Goal: Check status: Check status

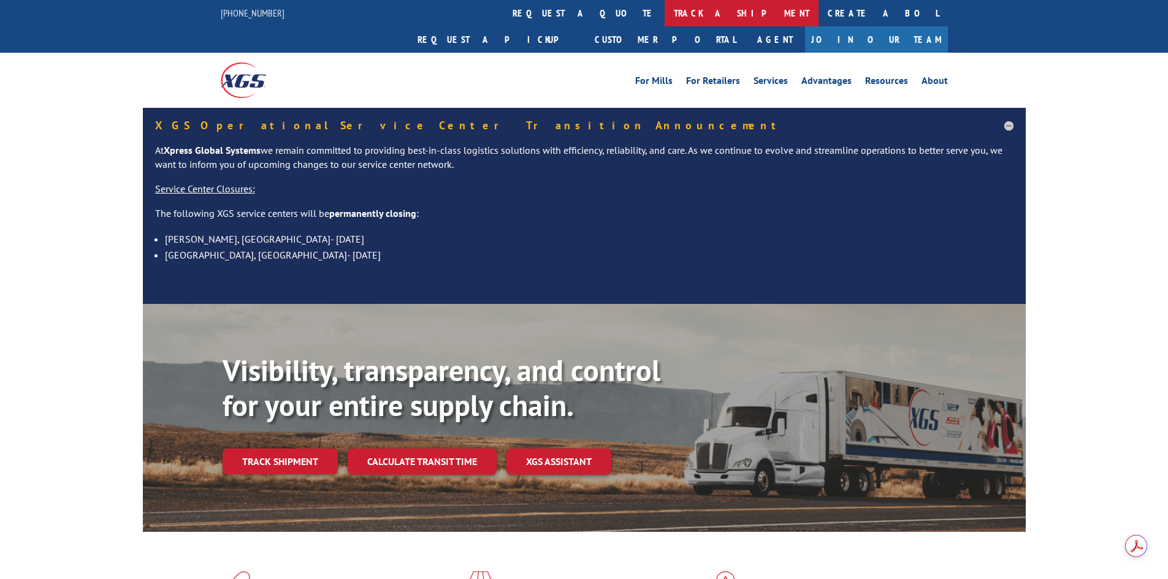
click at [664, 12] on link "track a shipment" at bounding box center [741, 13] width 154 height 26
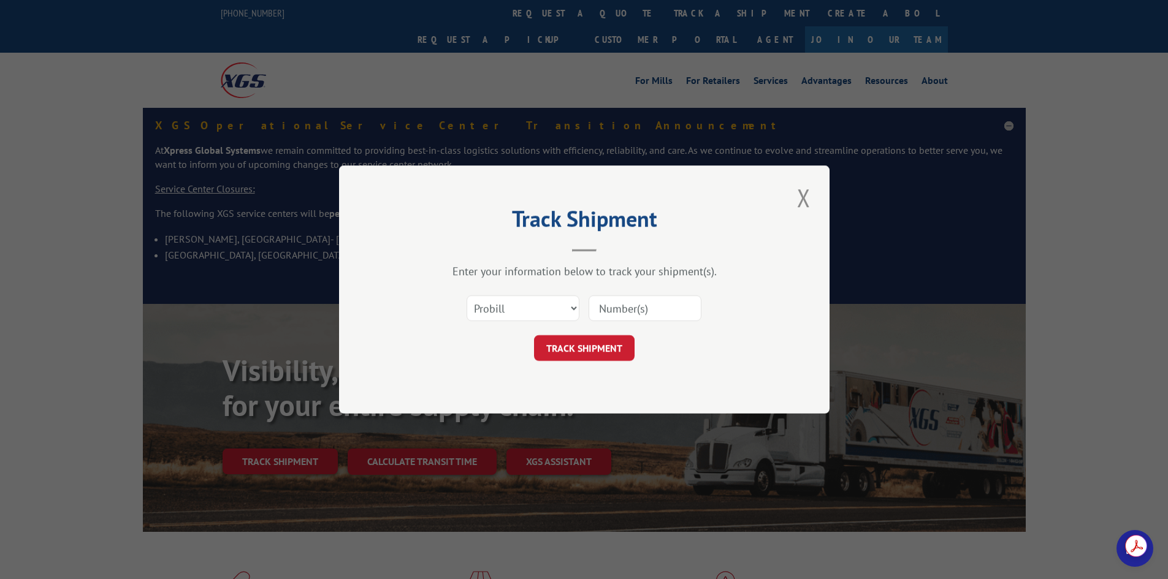
click at [649, 289] on div "Enter your information below to track your shipment(s). Select category... Prob…" at bounding box center [584, 312] width 368 height 97
click at [632, 314] on input at bounding box center [644, 308] width 113 height 26
paste input "17539451"
type input "17539451"
click at [588, 350] on button "TRACK SHIPMENT" at bounding box center [584, 348] width 101 height 26
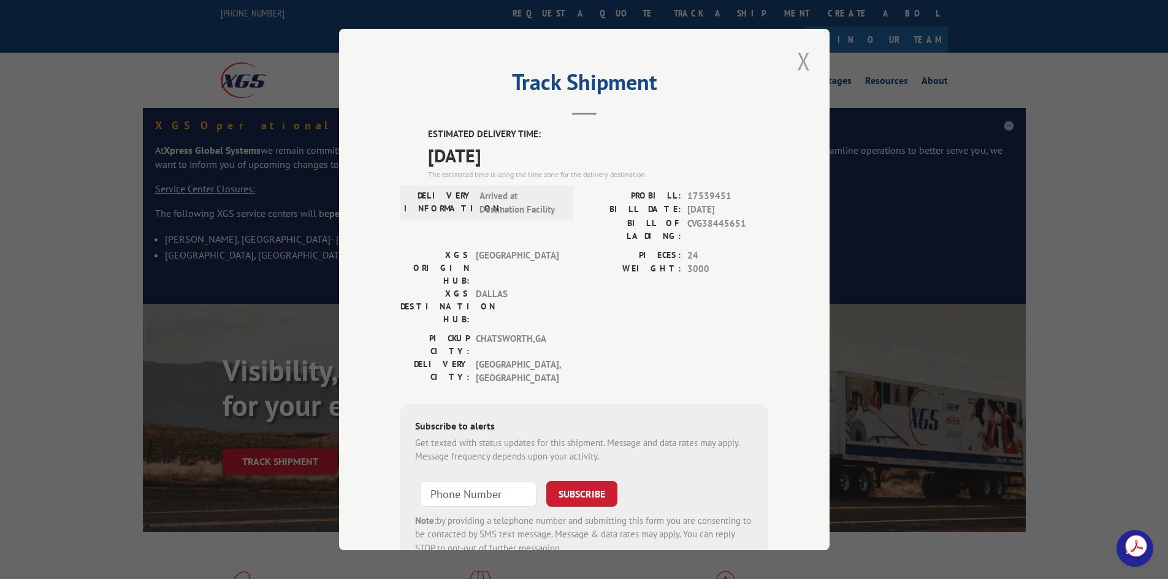
click at [801, 66] on button "Close modal" at bounding box center [803, 61] width 21 height 34
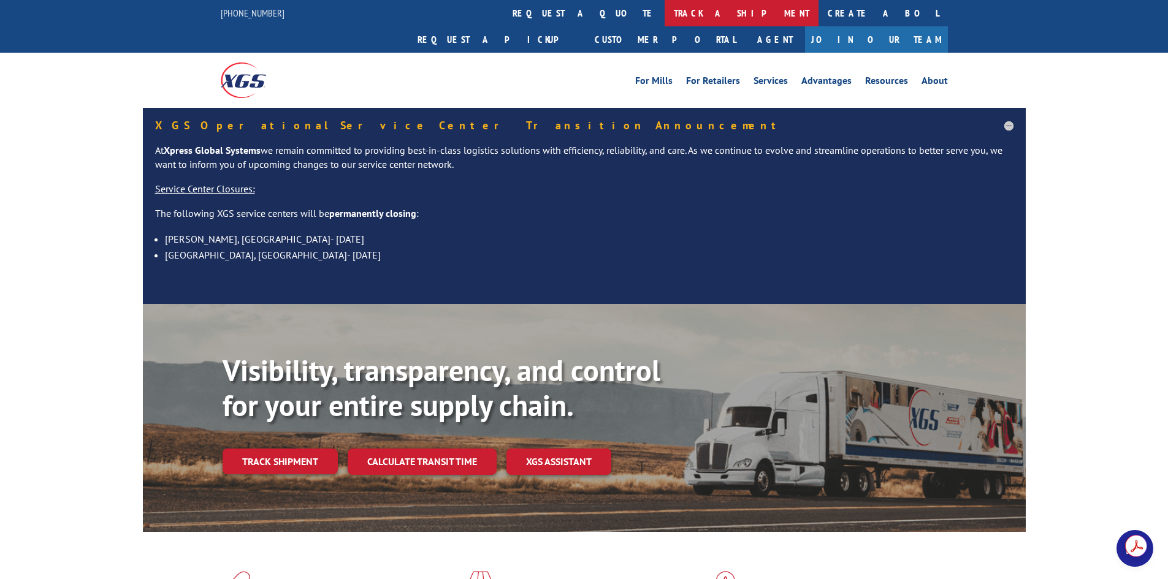
click at [664, 10] on link "track a shipment" at bounding box center [741, 13] width 154 height 26
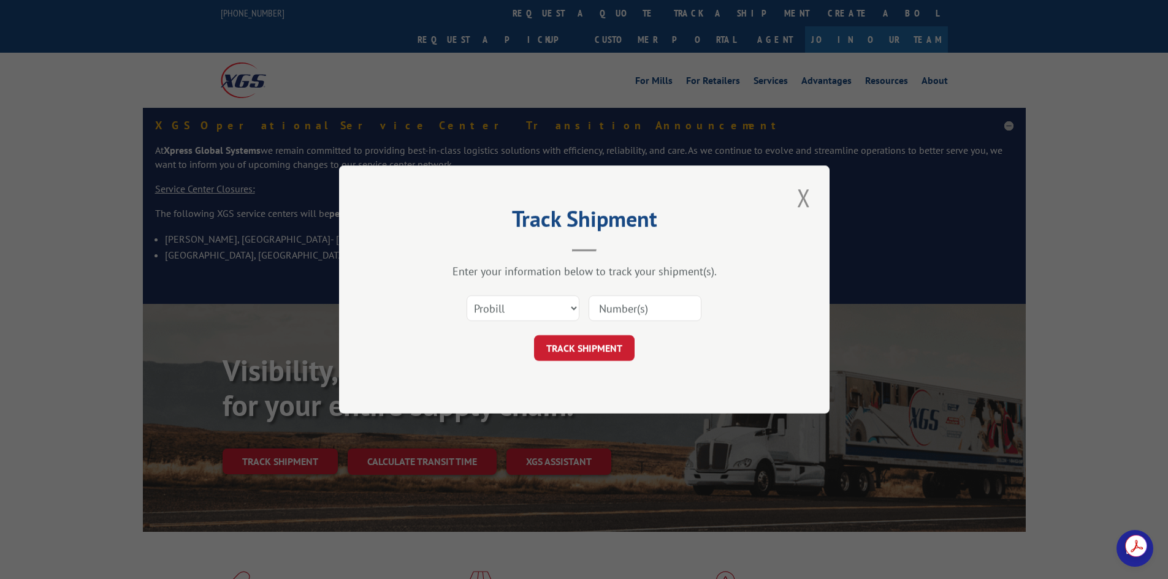
click at [625, 300] on input at bounding box center [644, 308] width 113 height 26
paste input "17539451"
type input "17539451"
click at [614, 341] on button "TRACK SHIPMENT" at bounding box center [584, 348] width 101 height 26
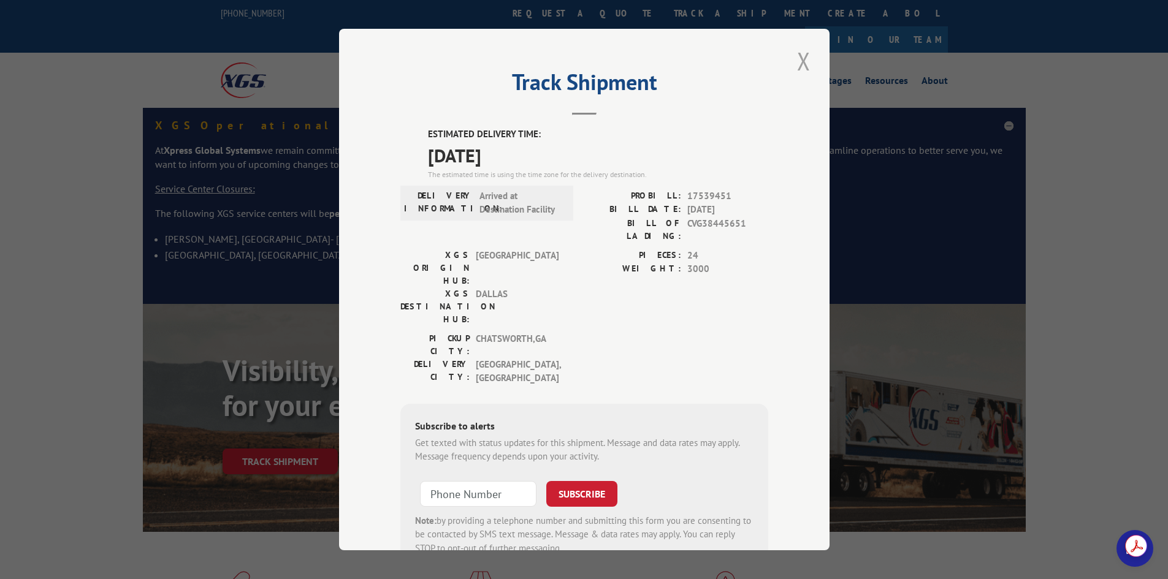
click at [802, 52] on button "Close modal" at bounding box center [803, 61] width 21 height 34
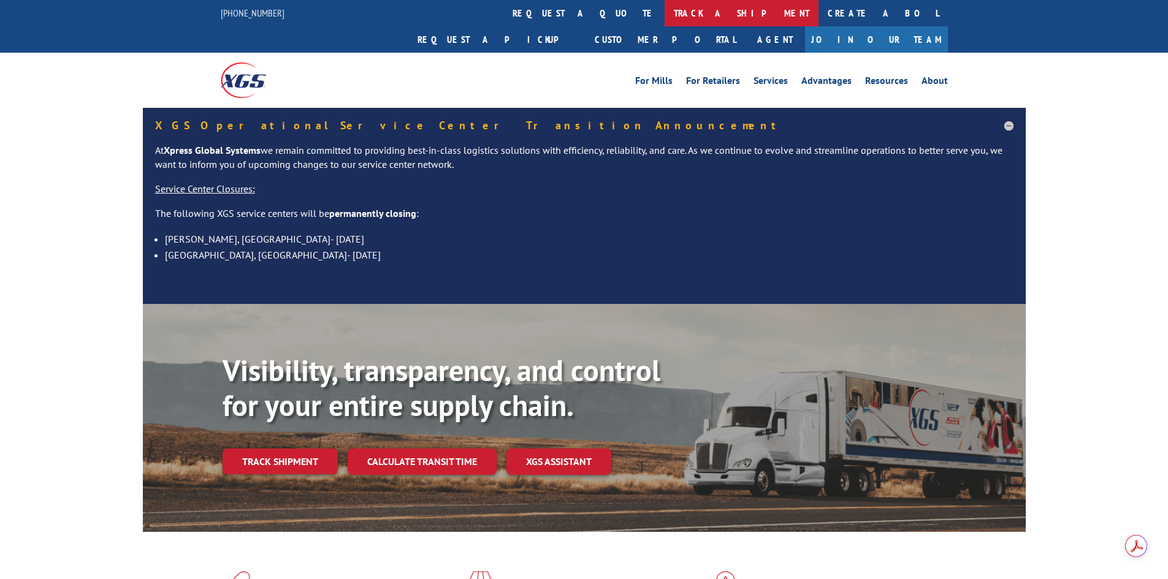
click at [664, 17] on link "track a shipment" at bounding box center [741, 13] width 154 height 26
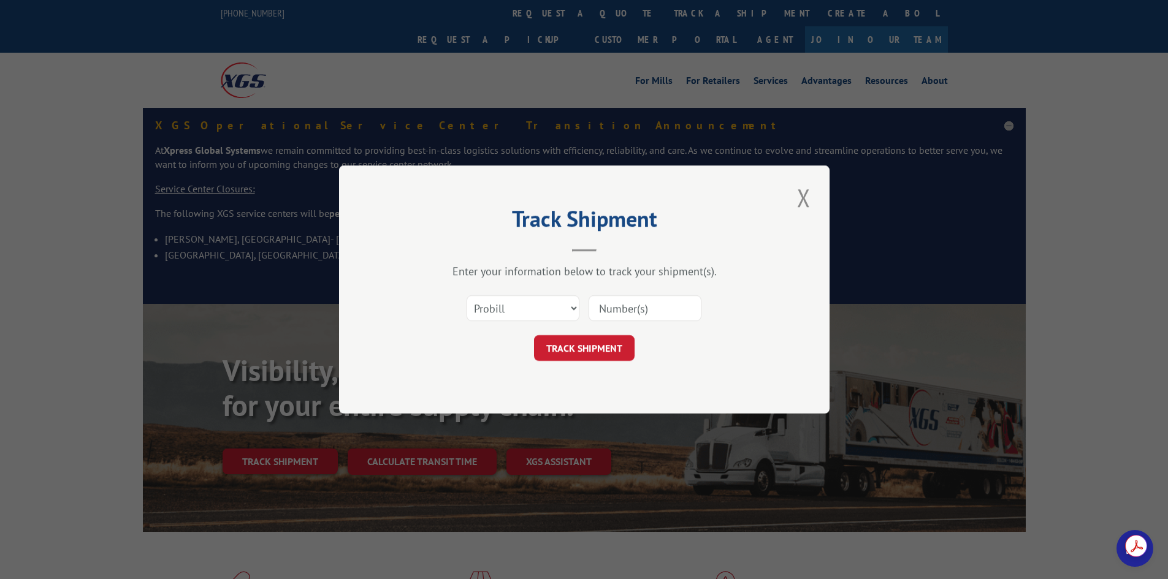
drag, startPoint x: 642, startPoint y: 302, endPoint x: 598, endPoint y: 327, distance: 50.8
click at [642, 301] on input at bounding box center [644, 308] width 113 height 26
paste input "17539451"
type input "17539451"
click at [561, 357] on button "TRACK SHIPMENT" at bounding box center [584, 348] width 101 height 26
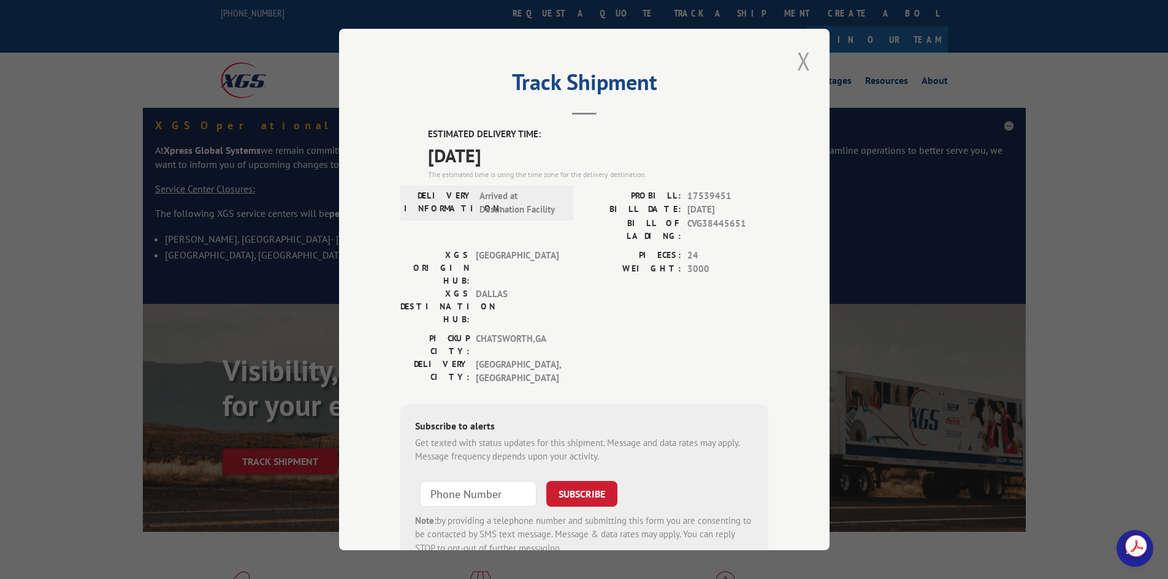
click at [809, 66] on div "Track Shipment ESTIMATED DELIVERY TIME: [DATE] The estimated time is using the …" at bounding box center [584, 290] width 490 height 522
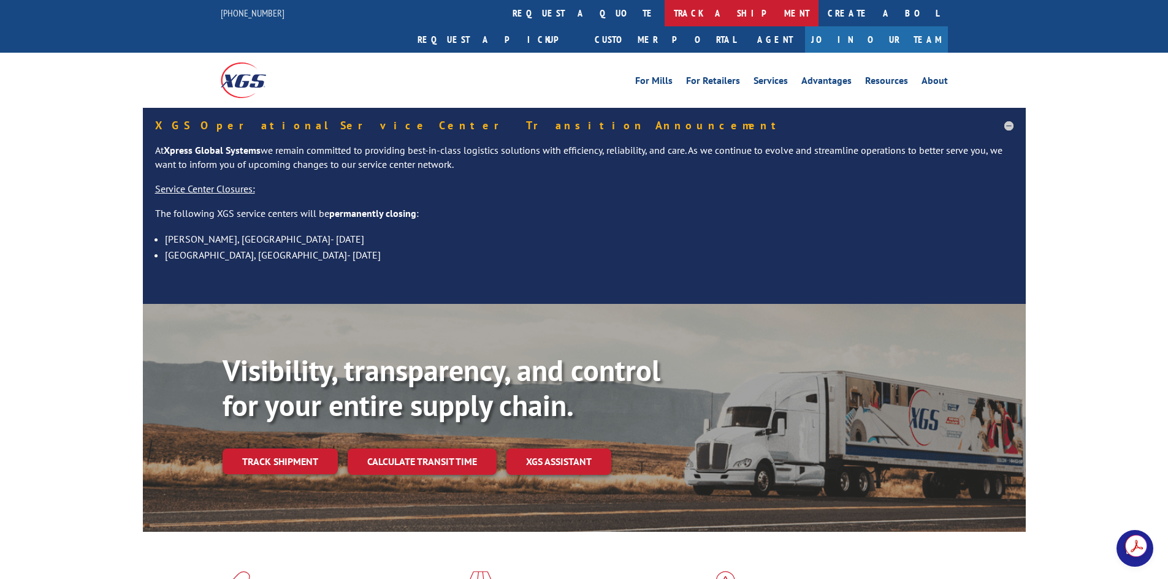
click at [664, 17] on link "track a shipment" at bounding box center [741, 13] width 154 height 26
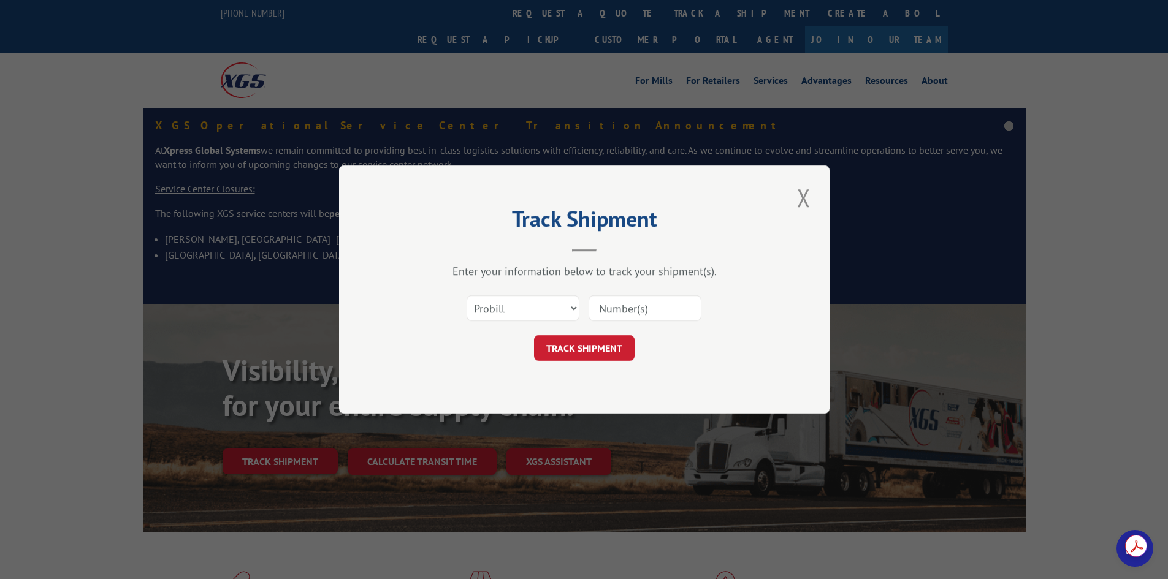
click at [669, 324] on div "Select category... Probill BOL PO" at bounding box center [584, 308] width 368 height 40
click at [666, 312] on input at bounding box center [644, 308] width 113 height 26
paste input "17539451"
type input "17539451"
click at [607, 339] on button "TRACK SHIPMENT" at bounding box center [584, 348] width 101 height 26
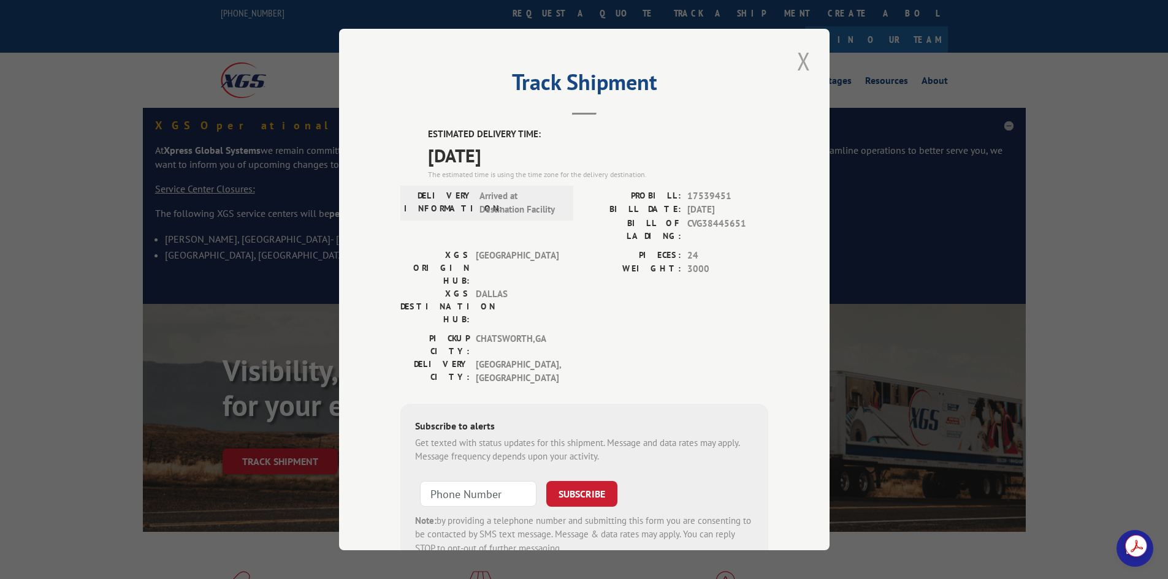
click at [795, 67] on button "Close modal" at bounding box center [803, 61] width 21 height 34
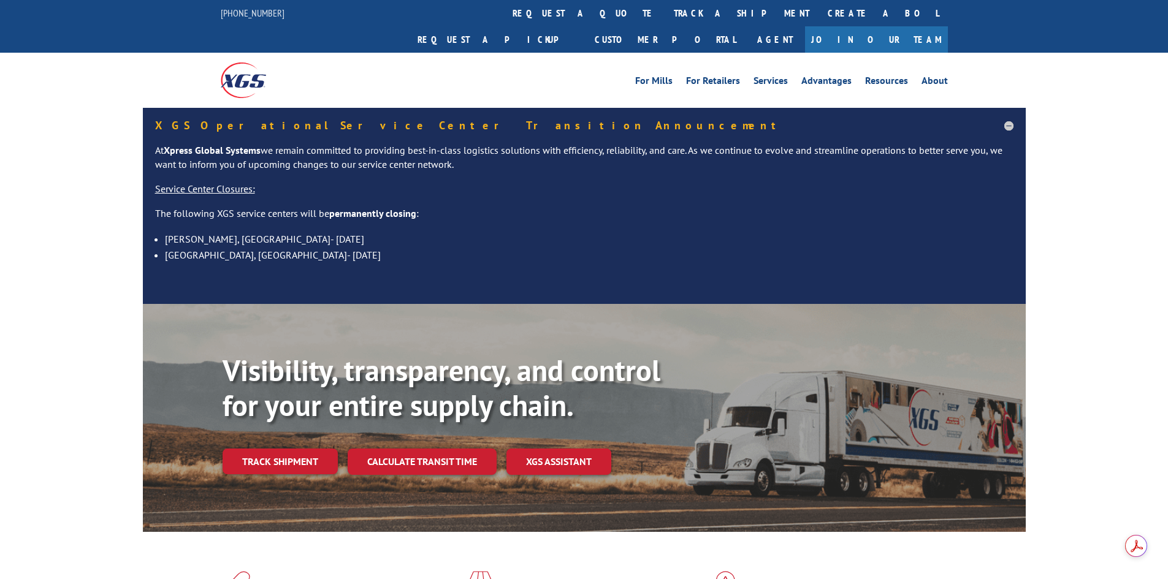
click at [664, 24] on link "track a shipment" at bounding box center [741, 13] width 154 height 26
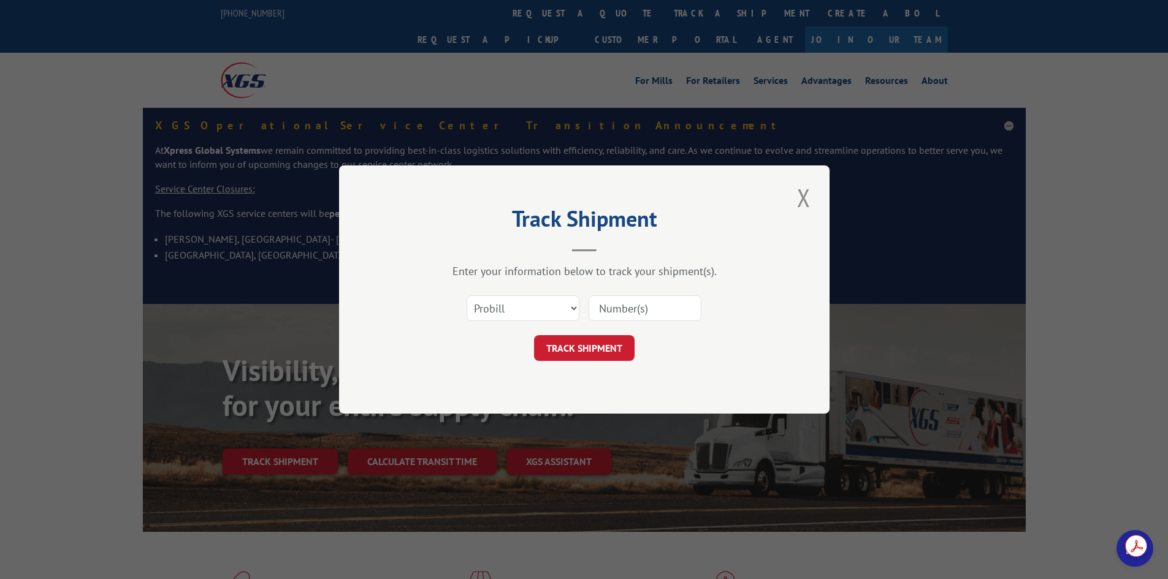
drag, startPoint x: 654, startPoint y: 306, endPoint x: 647, endPoint y: 315, distance: 11.8
click at [655, 306] on input at bounding box center [644, 308] width 113 height 26
paste input "17539451"
type input "17539451"
click at [569, 348] on button "TRACK SHIPMENT" at bounding box center [584, 348] width 101 height 26
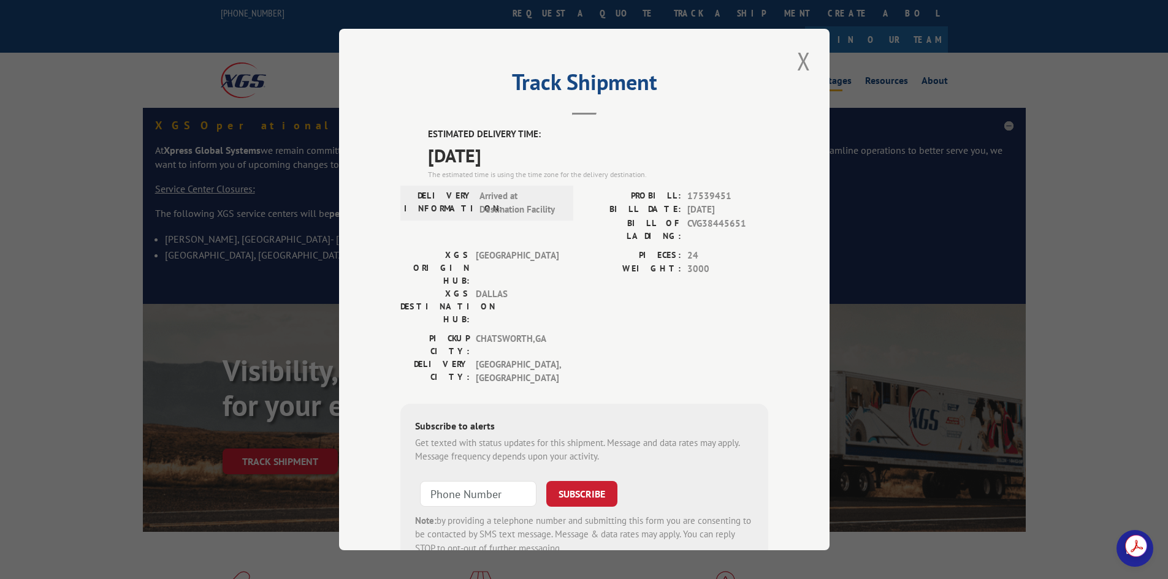
click at [804, 56] on button "Close modal" at bounding box center [803, 61] width 21 height 34
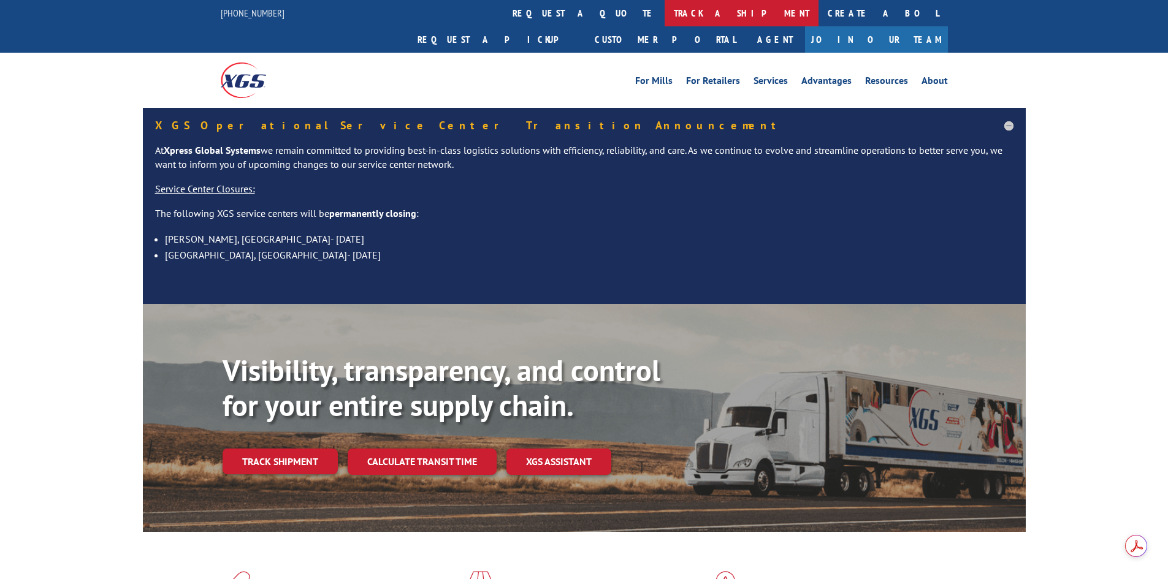
click at [664, 9] on link "track a shipment" at bounding box center [741, 13] width 154 height 26
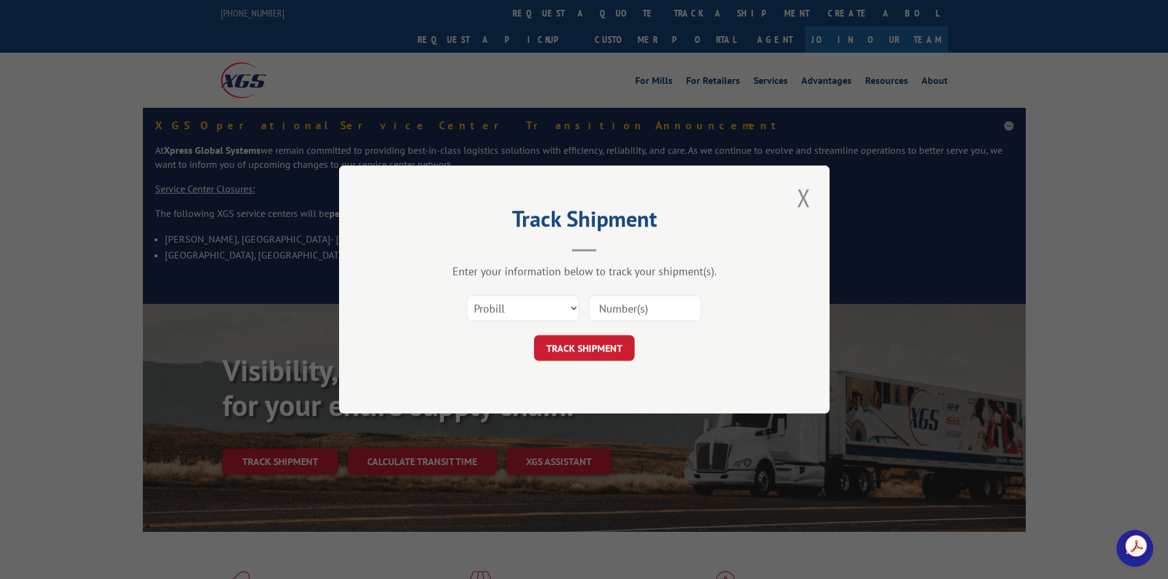
drag, startPoint x: 642, startPoint y: 306, endPoint x: 626, endPoint y: 318, distance: 20.2
click at [644, 306] on input at bounding box center [644, 308] width 113 height 26
paste input "17539451"
type input "17539451"
click at [577, 356] on button "TRACK SHIPMENT" at bounding box center [584, 348] width 101 height 26
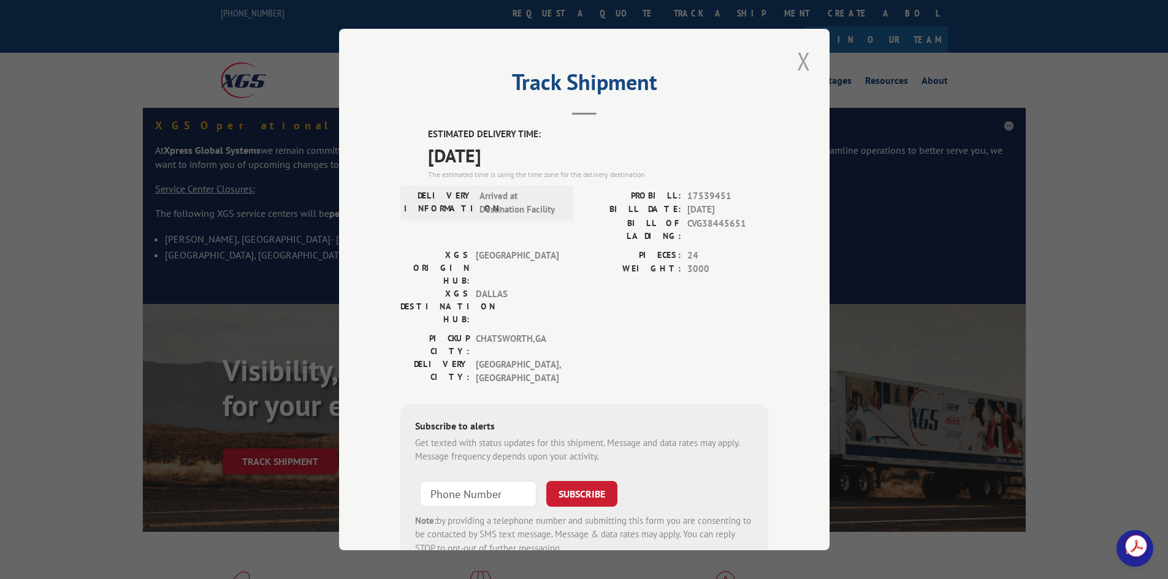
click at [803, 55] on button "Close modal" at bounding box center [803, 61] width 21 height 34
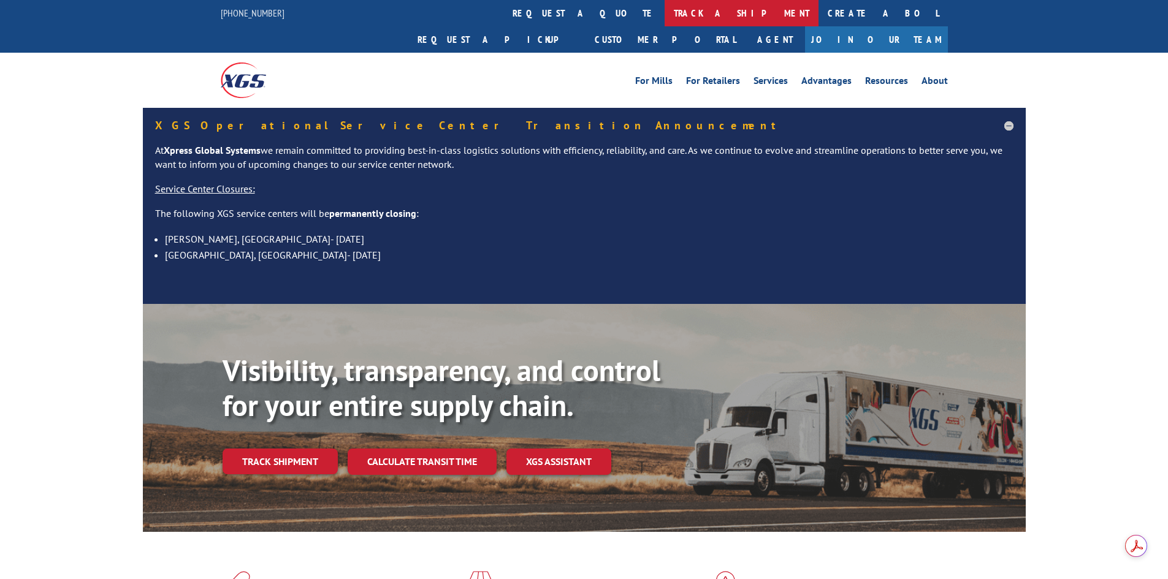
click at [664, 15] on link "track a shipment" at bounding box center [741, 13] width 154 height 26
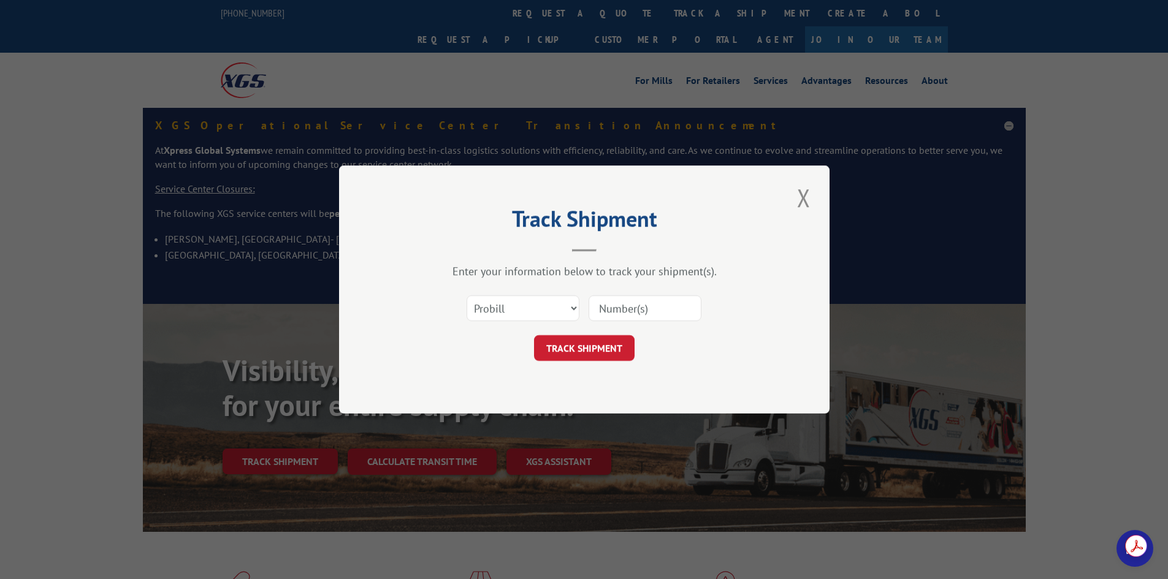
click at [648, 321] on input at bounding box center [644, 308] width 113 height 26
paste input "17539451"
type input "17539451"
click at [591, 348] on button "TRACK SHIPMENT" at bounding box center [584, 348] width 101 height 26
